Goal: Find contact information: Find contact information

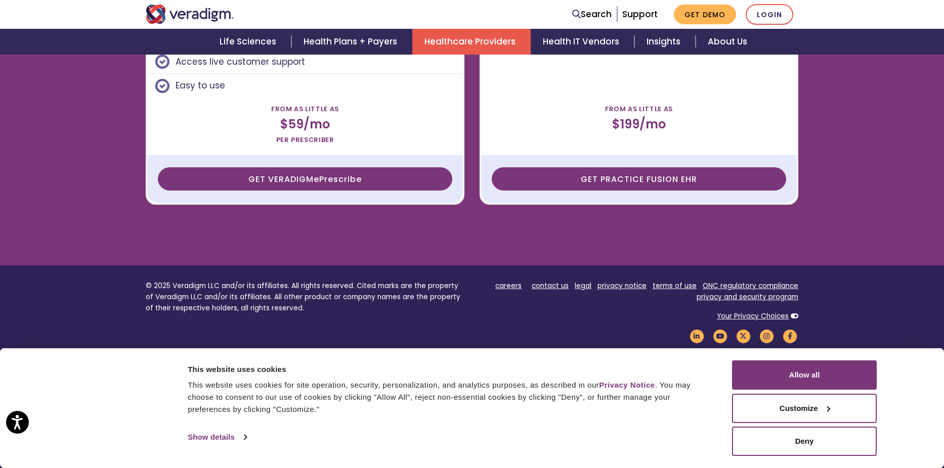
scroll to position [2922, 0]
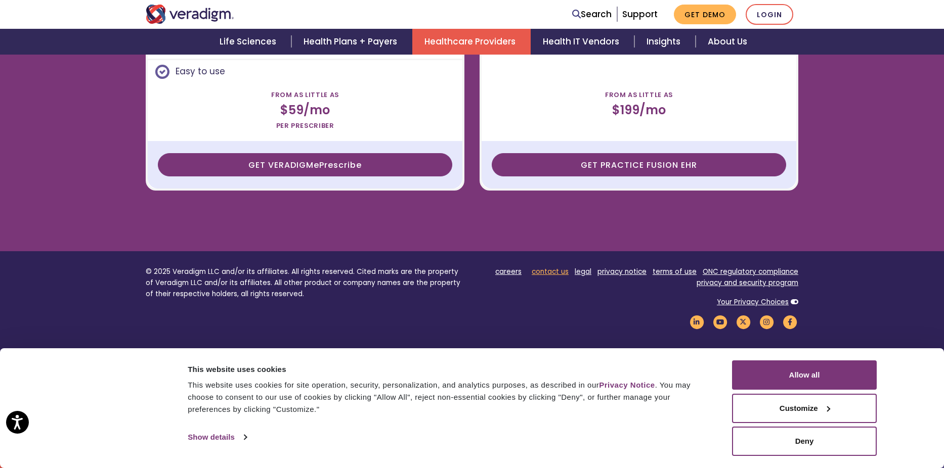
click at [559, 268] on link "contact us" at bounding box center [550, 272] width 37 height 10
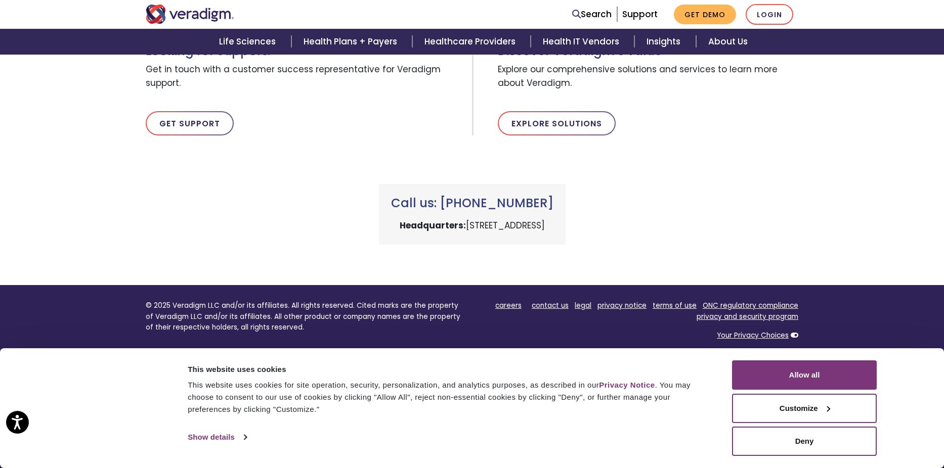
scroll to position [407, 0]
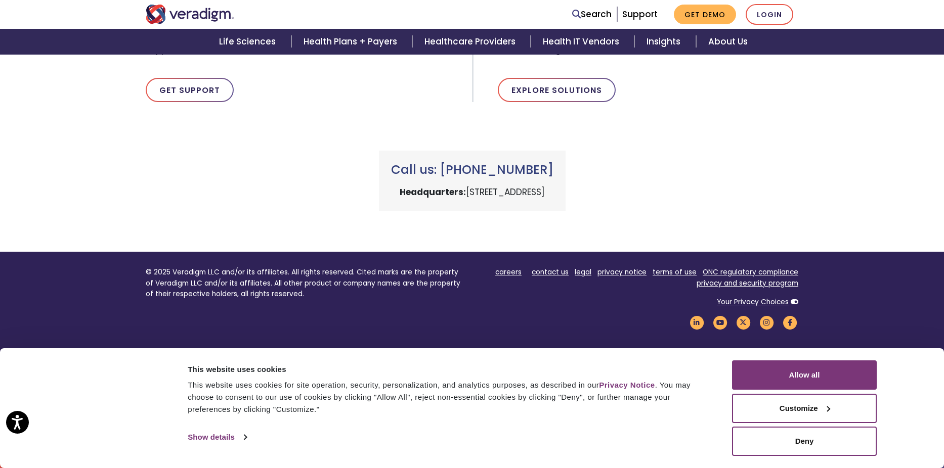
click at [194, 205] on div "Call us: +1 (800) 877-5678 Headquarters: 222 W Merchandise Mart Plaza, Chicago,…" at bounding box center [472, 168] width 668 height 85
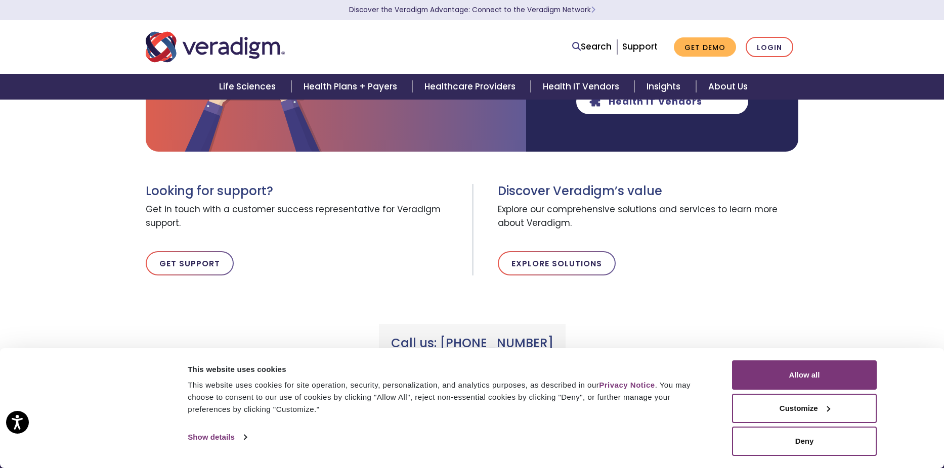
scroll to position [0, 0]
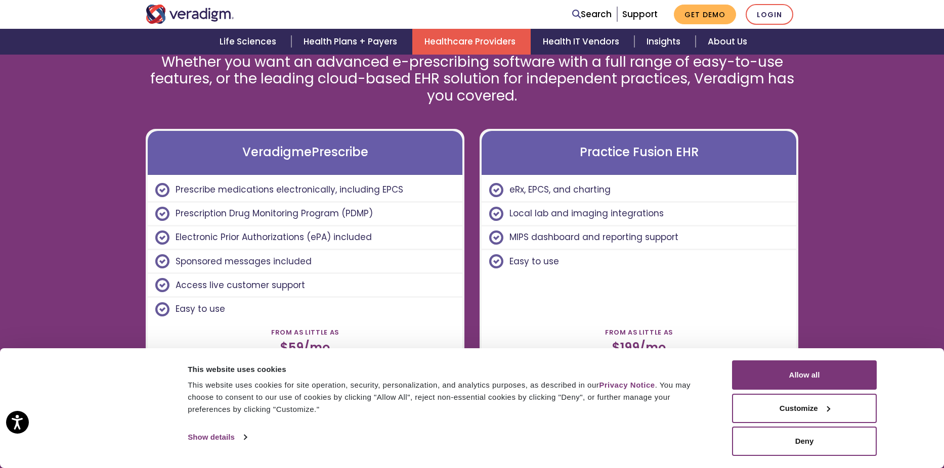
scroll to position [2735, 0]
